Goal: Communication & Community: Answer question/provide support

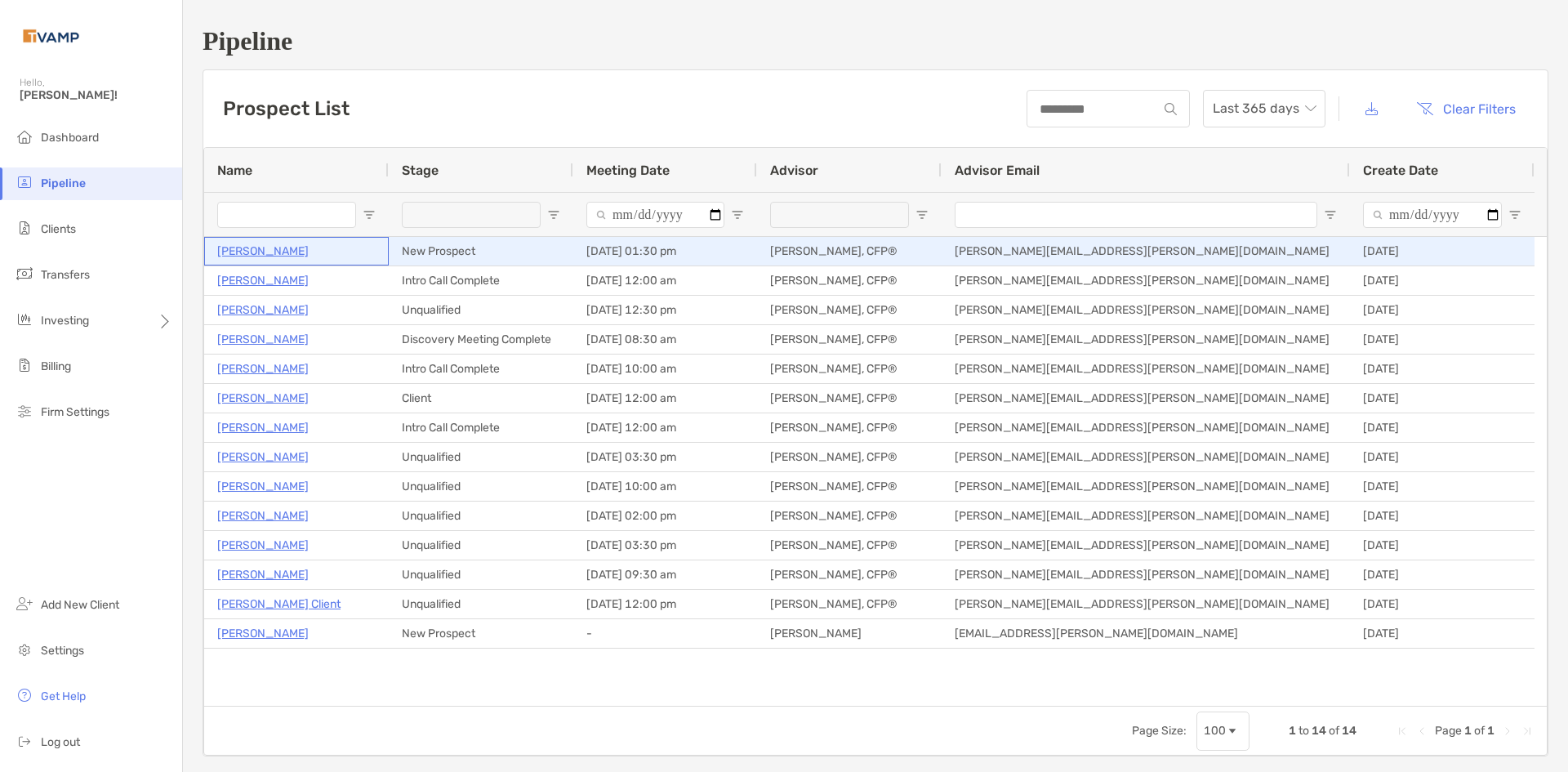
click at [260, 246] on p "Saiteja Suvarna" at bounding box center [263, 250] width 91 height 21
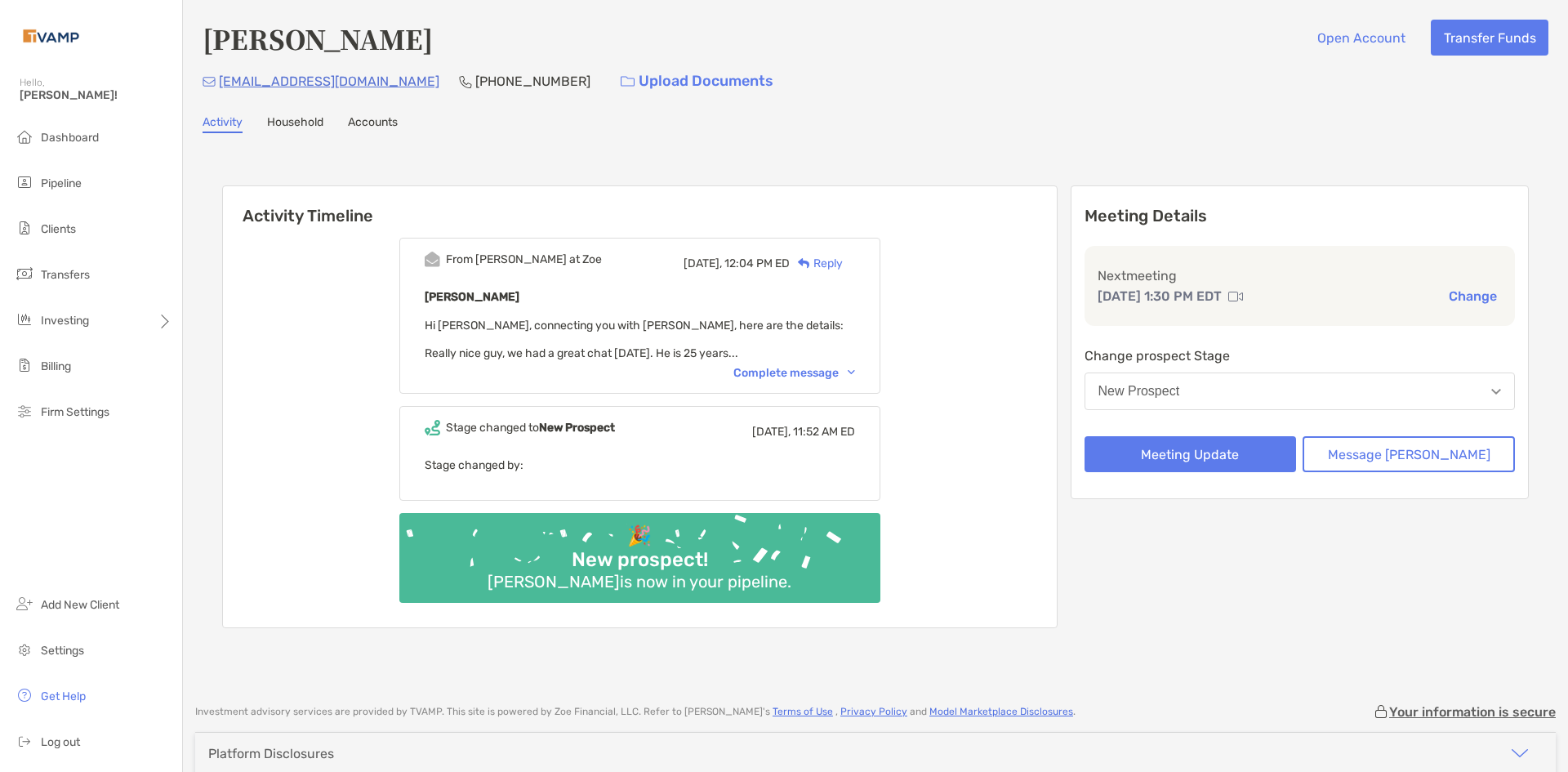
click at [816, 377] on div "Complete message" at bounding box center [794, 372] width 122 height 14
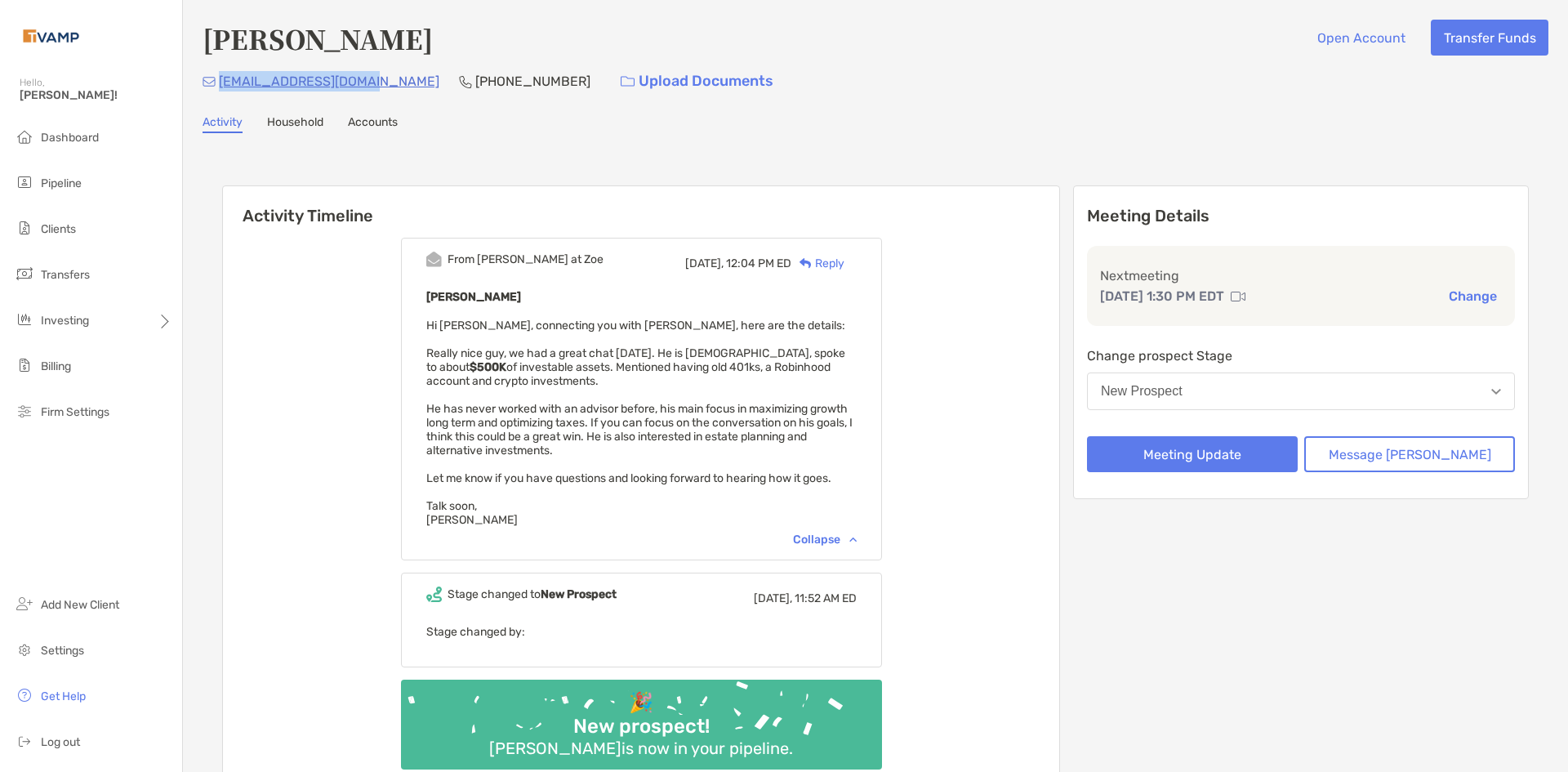
drag, startPoint x: 372, startPoint y: 82, endPoint x: 219, endPoint y: 79, distance: 153.0
click at [219, 79] on div "tejasuvarna@gmail.com (484) 787-7411 Upload Documents" at bounding box center [876, 81] width 1346 height 35
copy p "tejasuvarna@gmail.com"
drag, startPoint x: 462, startPoint y: 126, endPoint x: 380, endPoint y: 117, distance: 82.5
click at [458, 126] on div "Activity Household Accounts" at bounding box center [876, 124] width 1346 height 18
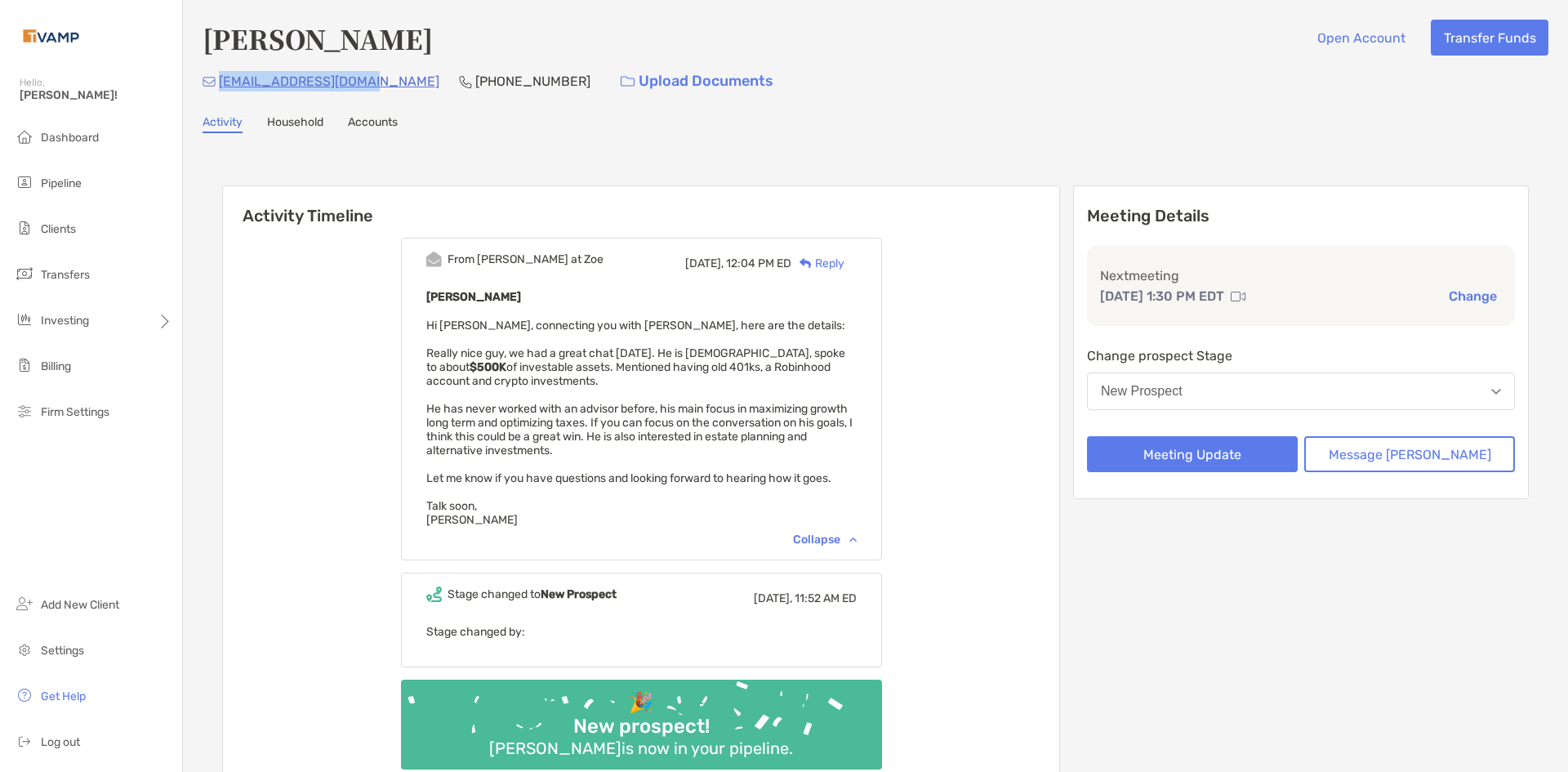
drag, startPoint x: 370, startPoint y: 80, endPoint x: 218, endPoint y: 80, distance: 152.0
click at [218, 80] on div "tejasuvarna@gmail.com (484) 787-7411 Upload Documents" at bounding box center [876, 81] width 1346 height 35
copy p "tejasuvarna@gmail.com"
drag, startPoint x: 491, startPoint y: 80, endPoint x: 401, endPoint y: 80, distance: 90.0
click at [401, 80] on div "tejasuvarna@gmail.com (484) 787-7411 Upload Documents" at bounding box center [876, 81] width 1346 height 35
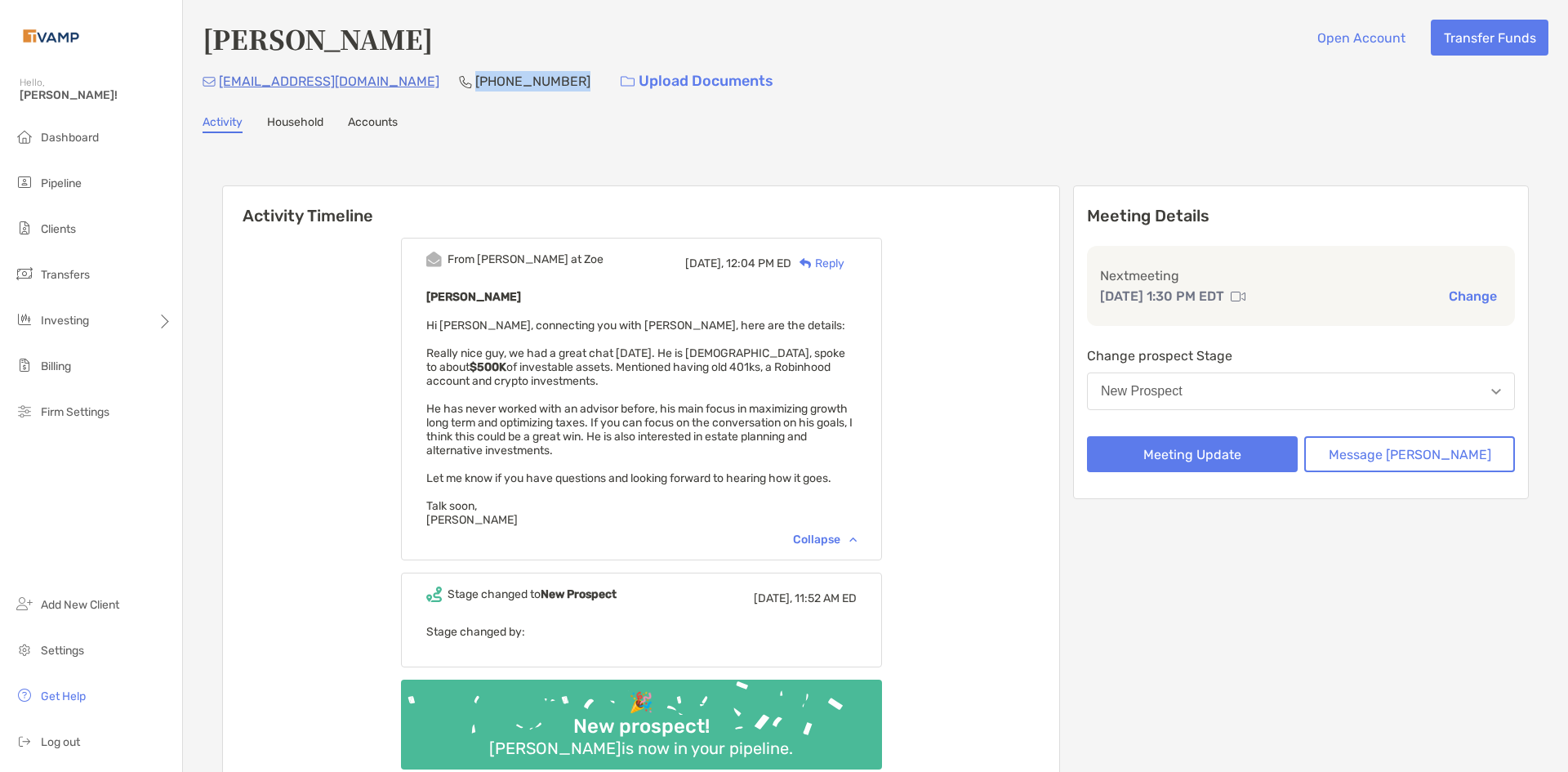
copy p "(484) 787-7411"
click at [844, 263] on div "Reply" at bounding box center [818, 263] width 53 height 17
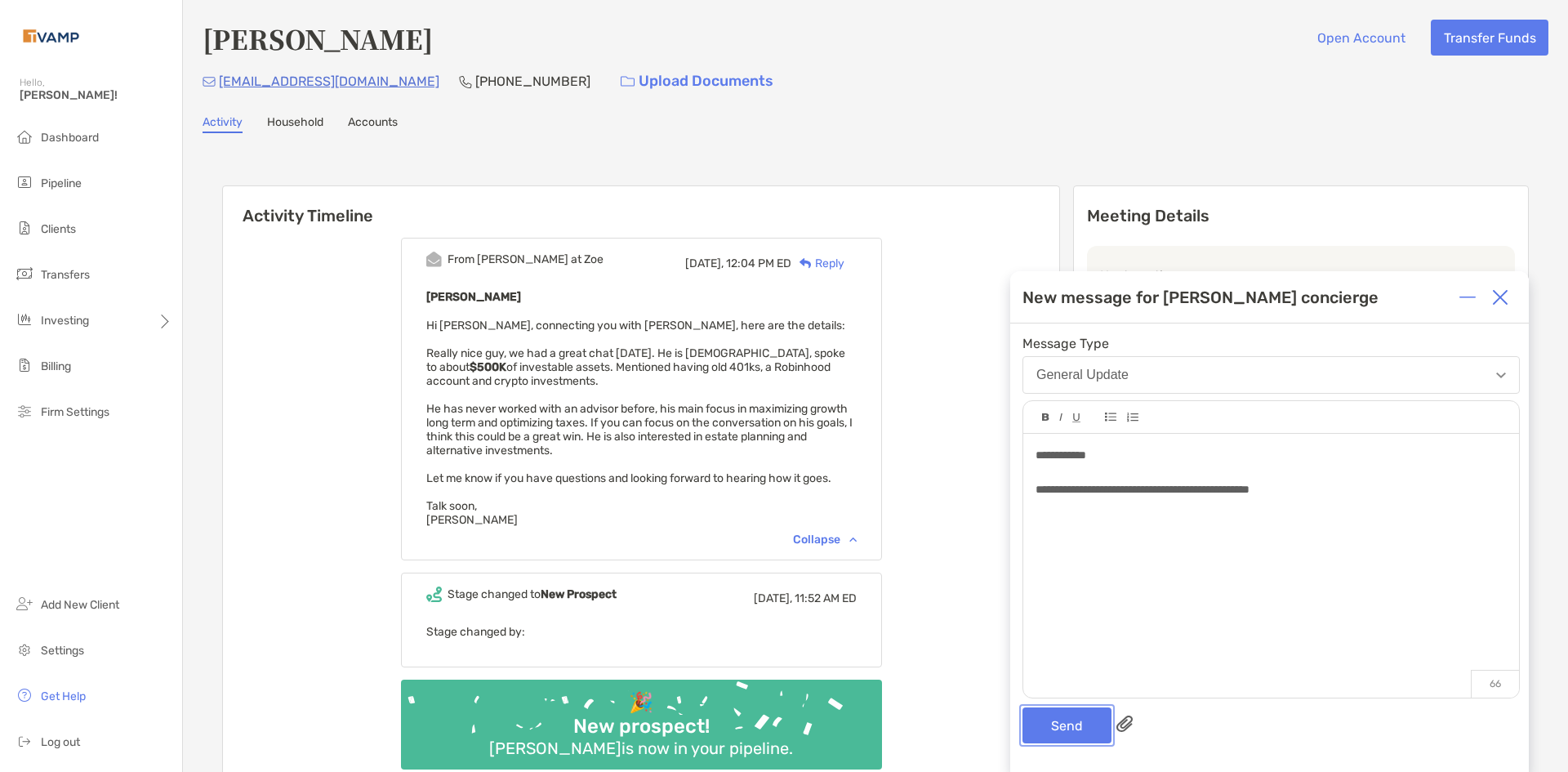
click at [1074, 735] on button "Send" at bounding box center [1067, 725] width 89 height 36
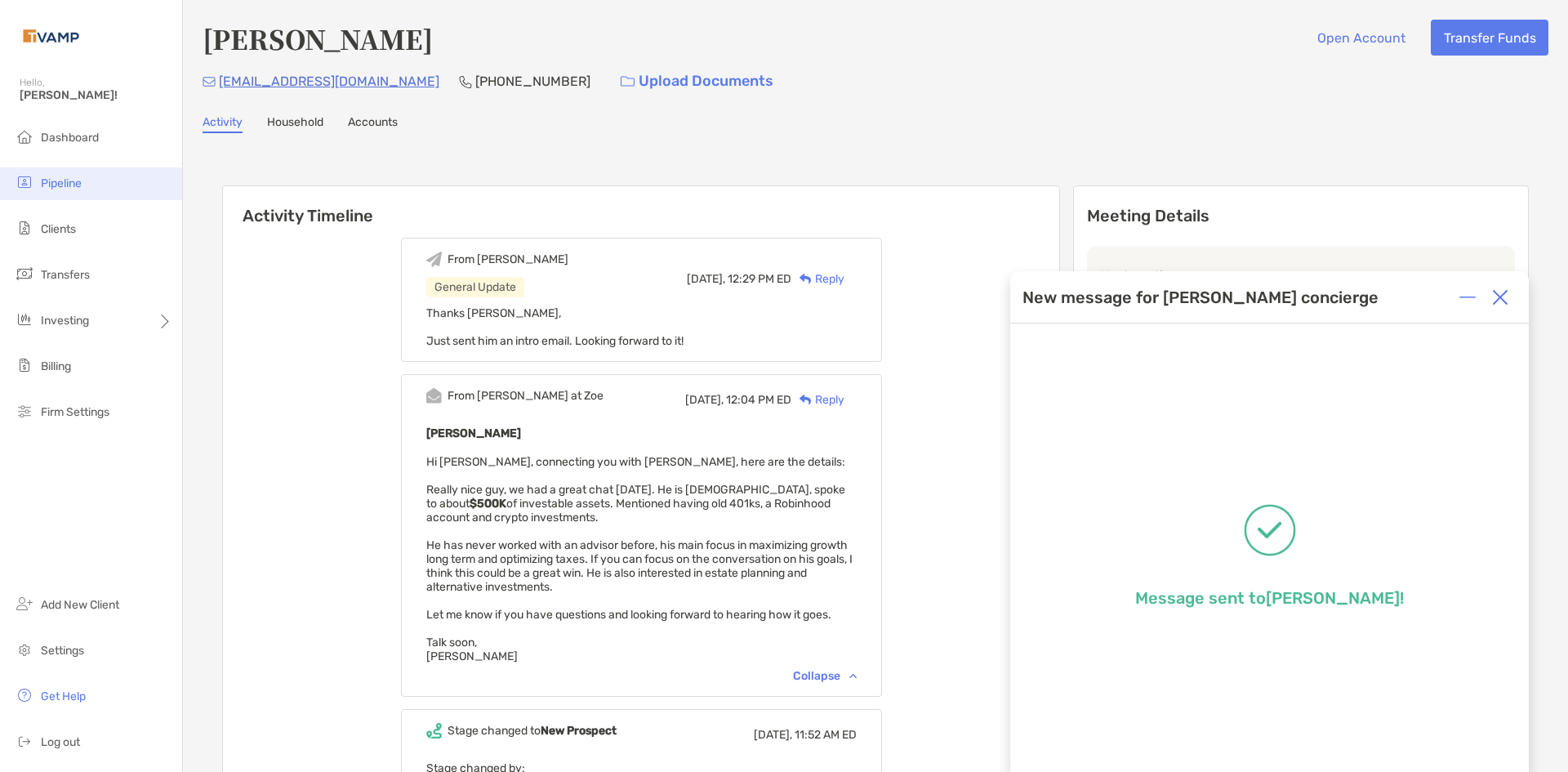
click at [51, 191] on li "Pipeline" at bounding box center [91, 184] width 182 height 33
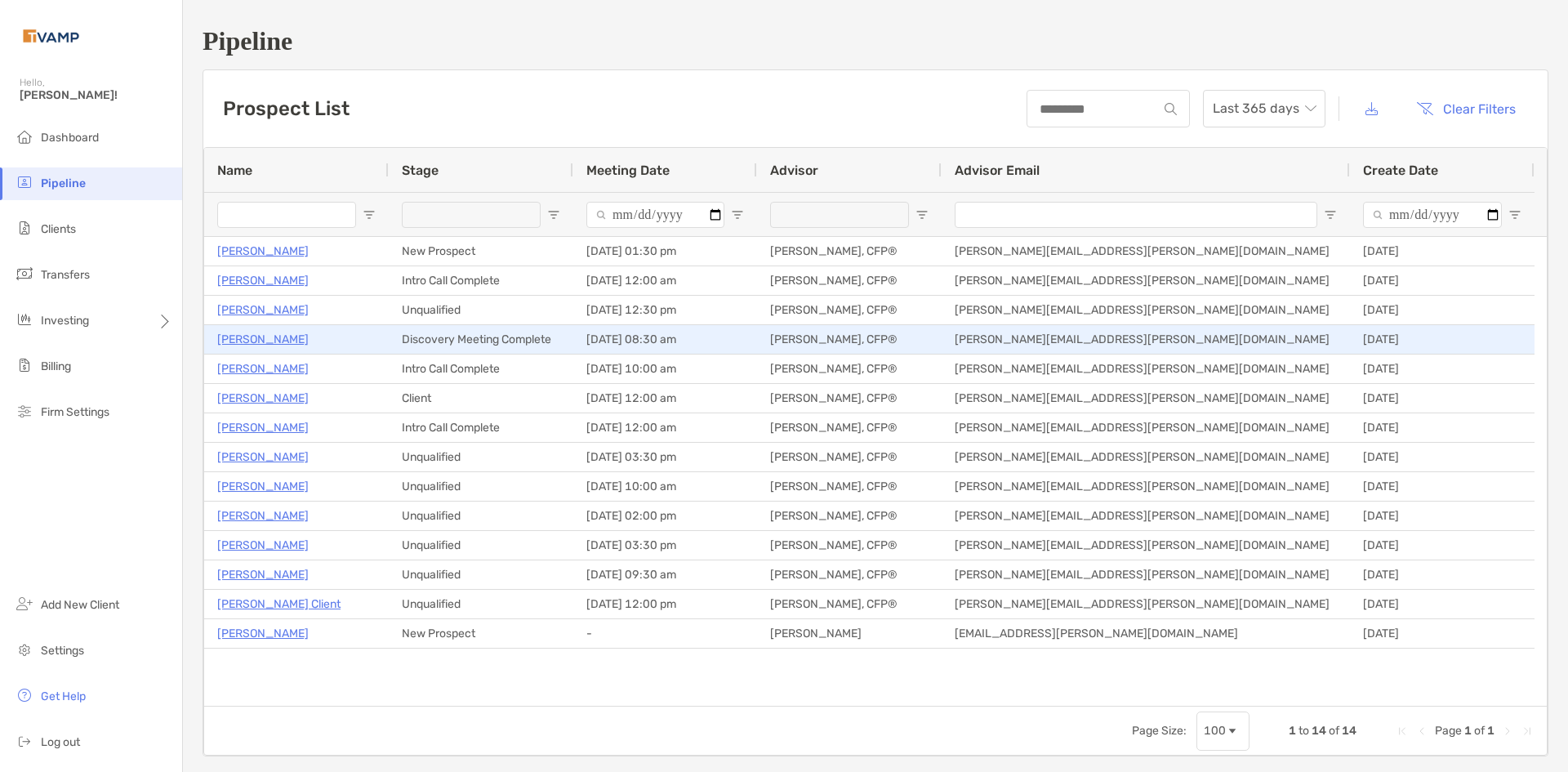
click at [267, 339] on p "[PERSON_NAME]" at bounding box center [263, 339] width 91 height 21
